Goal: Information Seeking & Learning: Compare options

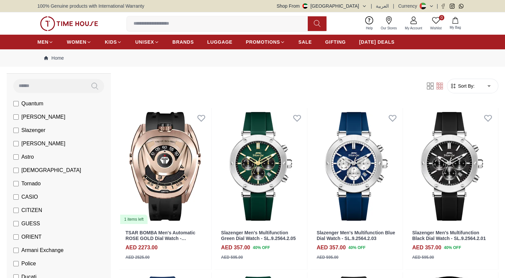
scroll to position [67, 0]
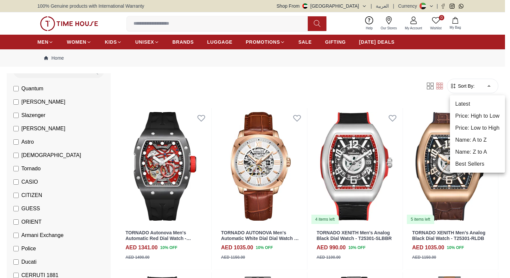
click at [474, 126] on li "Price: Low to High" at bounding box center [477, 128] width 55 height 12
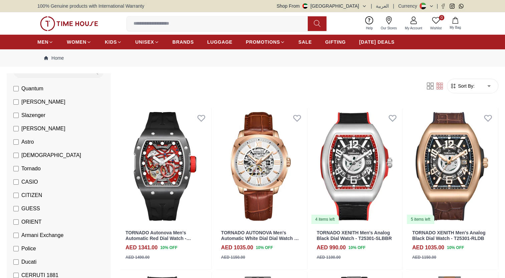
type input "*"
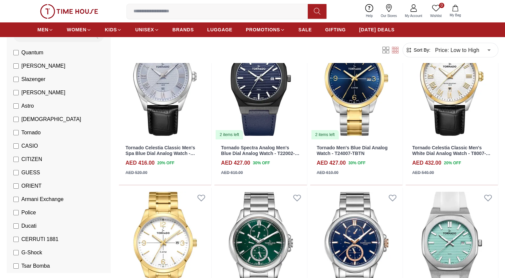
scroll to position [667, 0]
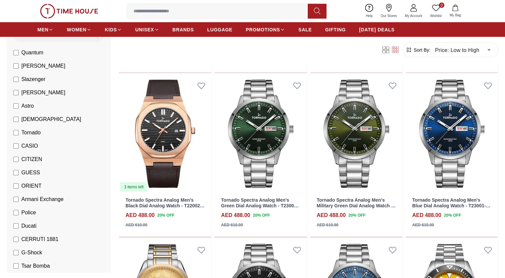
scroll to position [1368, 0]
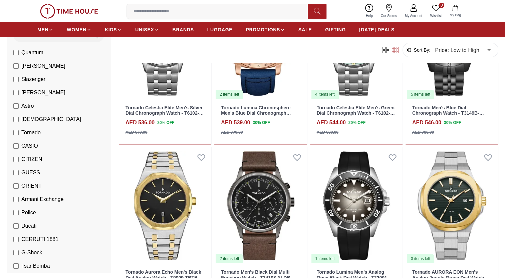
scroll to position [2369, 0]
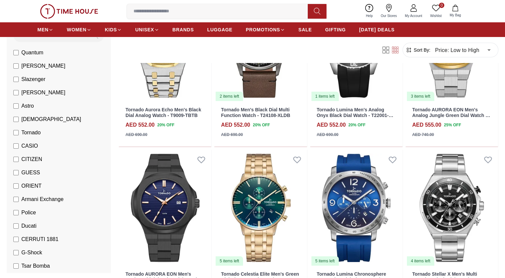
scroll to position [2535, 0]
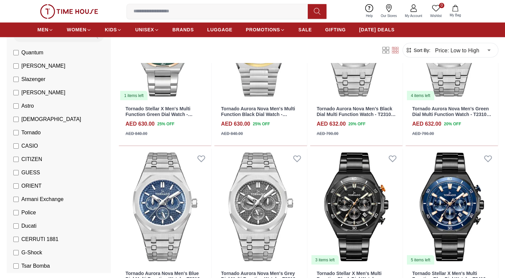
scroll to position [3836, 0]
